Goal: Complete application form

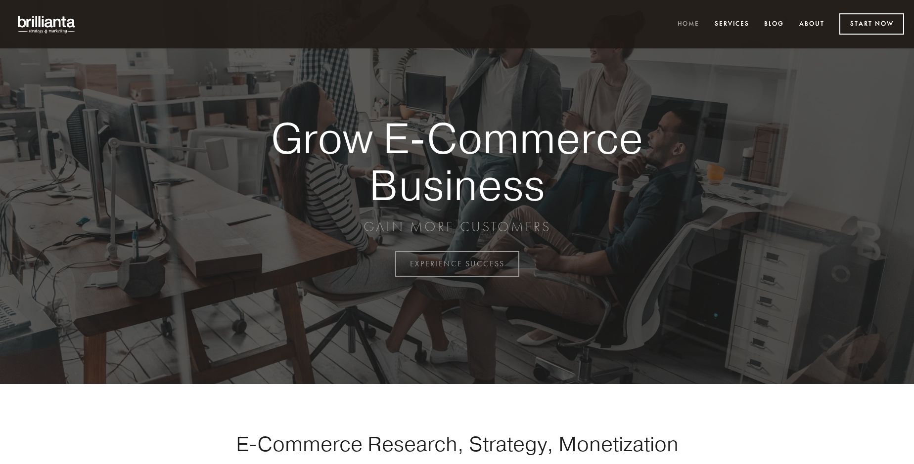
scroll to position [2592, 0]
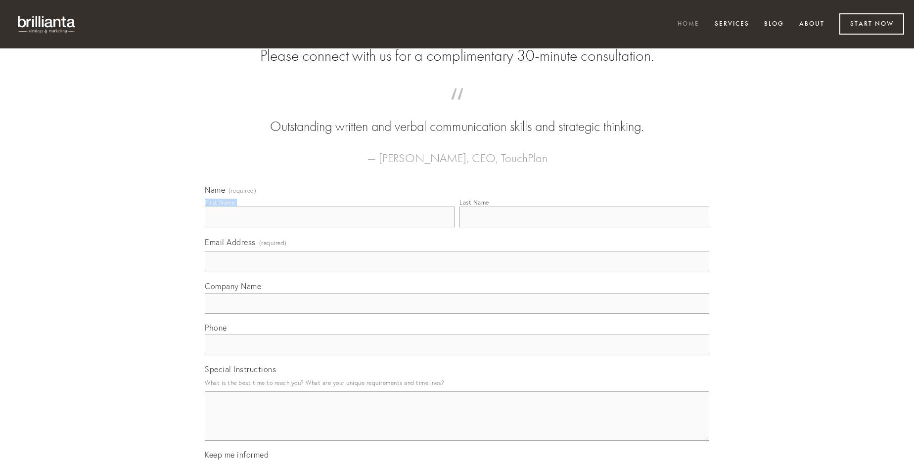
type input "[PERSON_NAME]"
click at [584, 227] on input "Last Name" at bounding box center [584, 217] width 250 height 21
type input "[PERSON_NAME]"
click at [457, 272] on input "Email Address (required)" at bounding box center [457, 262] width 504 height 21
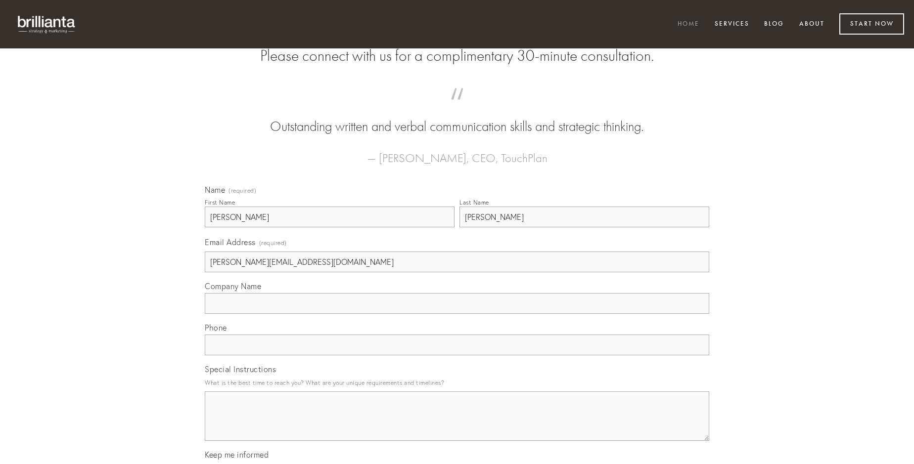
type input "[PERSON_NAME][EMAIL_ADDRESS][DOMAIN_NAME]"
click at [457, 314] on input "Company Name" at bounding box center [457, 303] width 504 height 21
type input "caveo"
click at [457, 356] on input "text" at bounding box center [457, 345] width 504 height 21
click at [457, 425] on textarea "Special Instructions" at bounding box center [457, 416] width 504 height 49
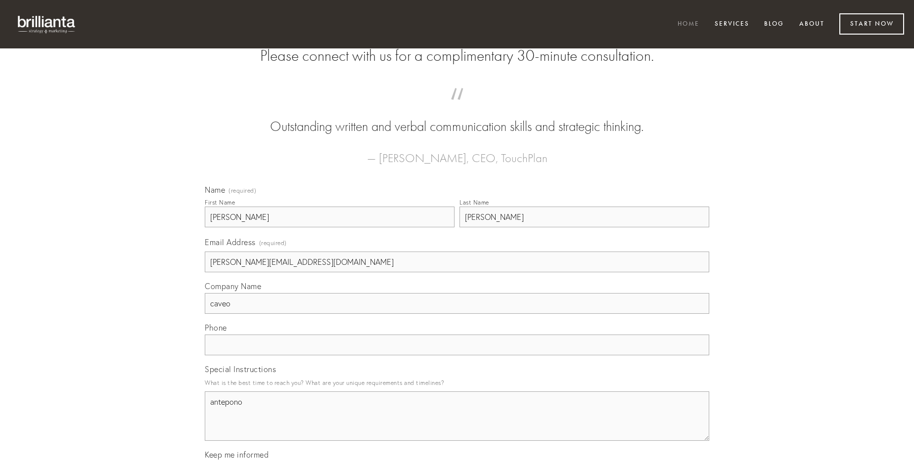
type textarea "antepono"
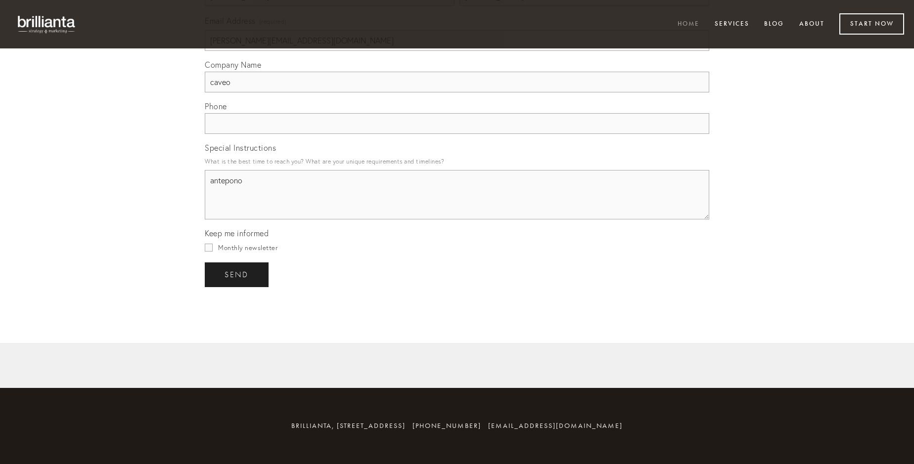
click at [237, 274] on span "send" at bounding box center [236, 274] width 24 height 9
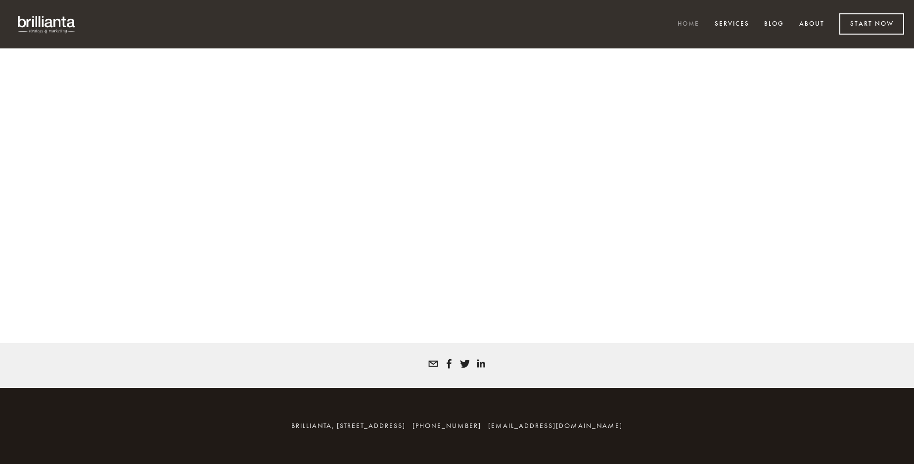
scroll to position [2579, 0]
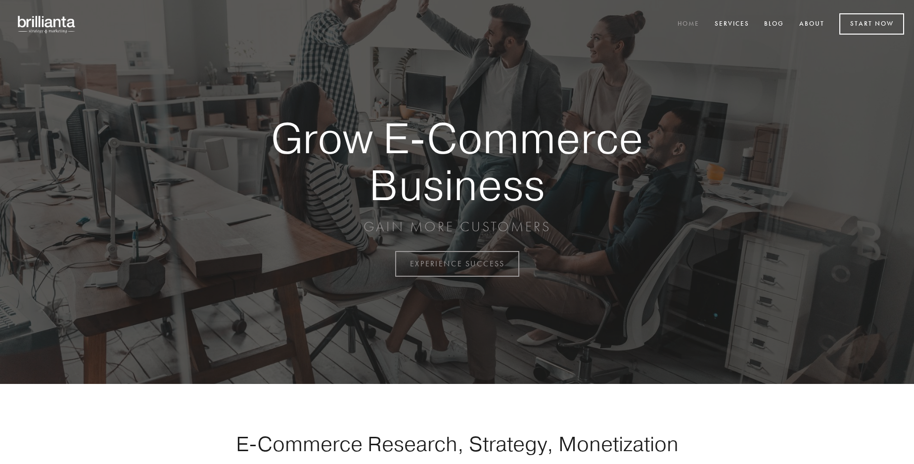
scroll to position [2592, 0]
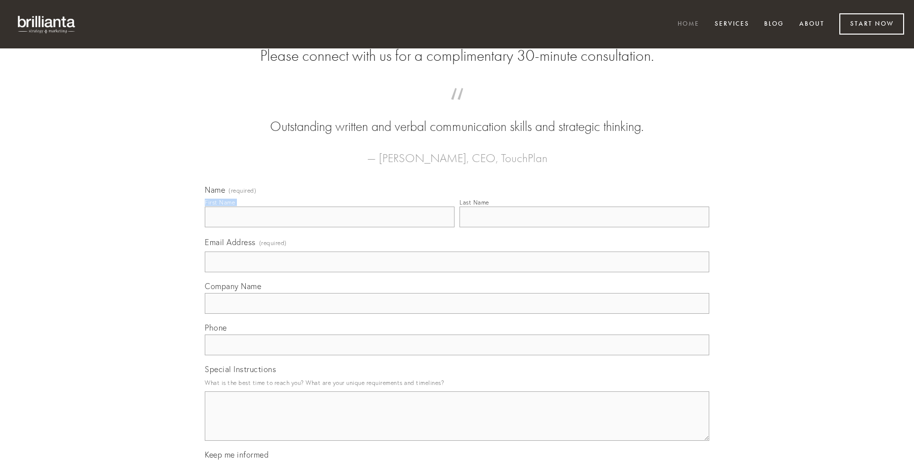
type input "[PERSON_NAME]"
click at [584, 227] on input "Last Name" at bounding box center [584, 217] width 250 height 21
type input "[PERSON_NAME]"
click at [457, 272] on input "Email Address (required)" at bounding box center [457, 262] width 504 height 21
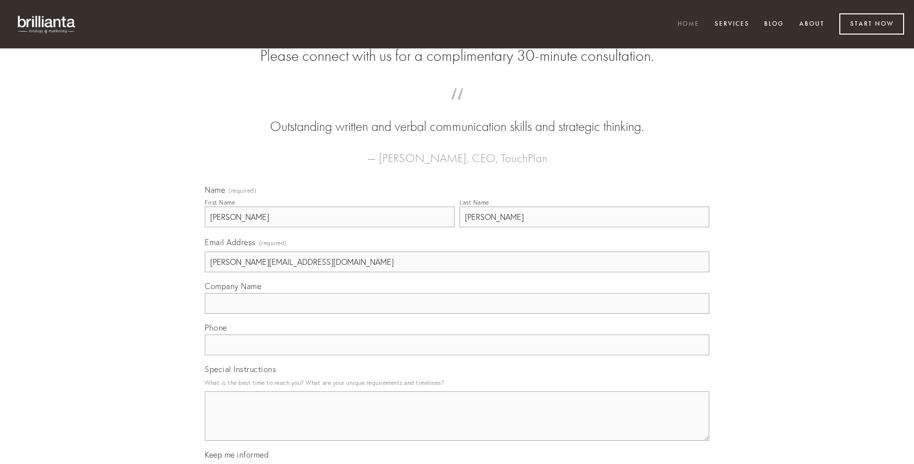
type input "[PERSON_NAME][EMAIL_ADDRESS][DOMAIN_NAME]"
click at [457, 314] on input "Company Name" at bounding box center [457, 303] width 504 height 21
type input "canonicus"
click at [457, 356] on input "text" at bounding box center [457, 345] width 504 height 21
click at [457, 425] on textarea "Special Instructions" at bounding box center [457, 416] width 504 height 49
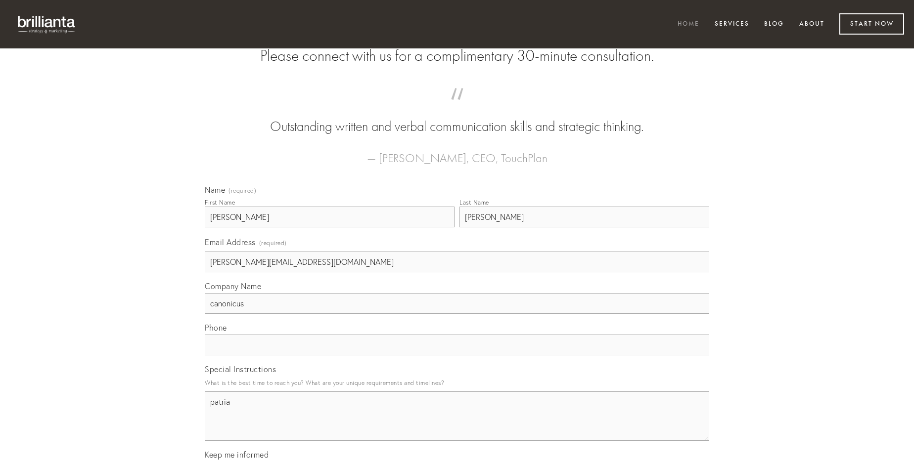
type textarea "patria"
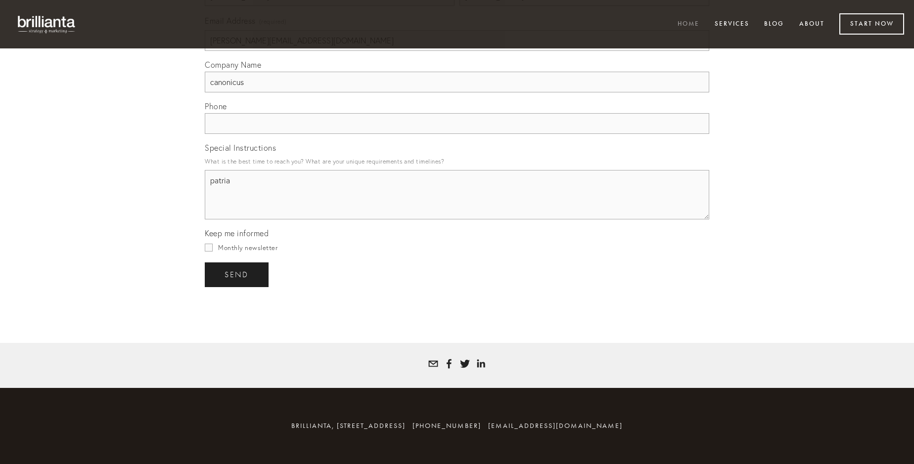
click at [237, 274] on span "send" at bounding box center [236, 274] width 24 height 9
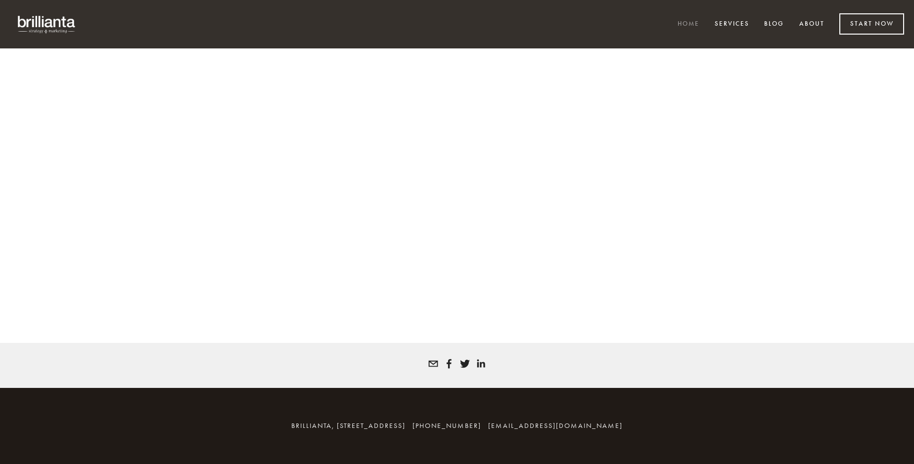
scroll to position [2579, 0]
